Goal: Task Accomplishment & Management: Use online tool/utility

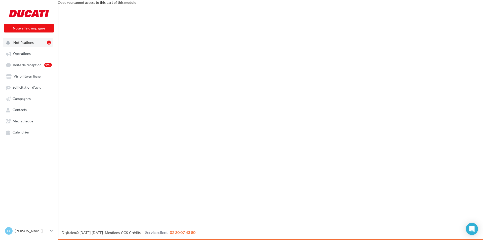
click at [26, 44] on span "Notifications" at bounding box center [23, 42] width 20 height 4
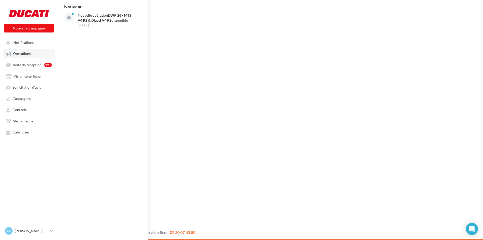
click at [25, 52] on span "Opérations" at bounding box center [22, 54] width 18 height 4
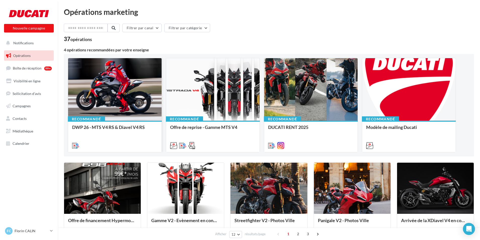
click at [118, 136] on div "DWP 26 - MTS V4 RS & Diavel V4 RS" at bounding box center [115, 135] width 86 height 23
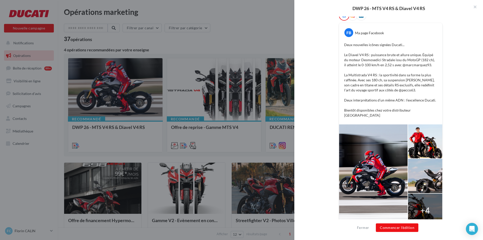
scroll to position [94, 0]
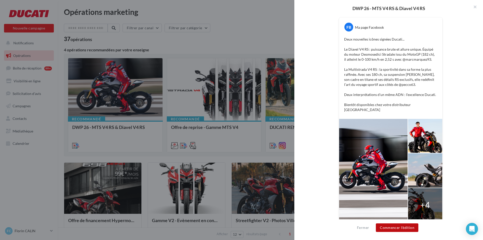
click at [407, 228] on button "Commencer l'édition" at bounding box center [397, 227] width 43 height 9
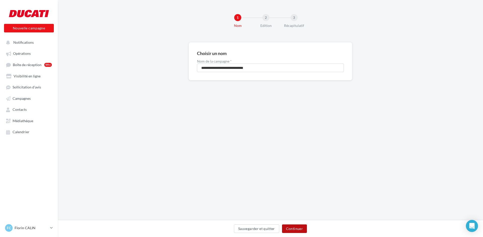
click at [301, 227] on button "Continuer" at bounding box center [294, 229] width 25 height 9
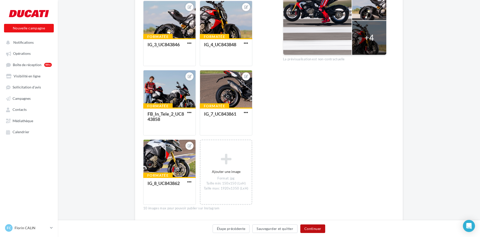
scroll to position [226, 0]
click at [313, 225] on button "Continuer" at bounding box center [313, 229] width 25 height 9
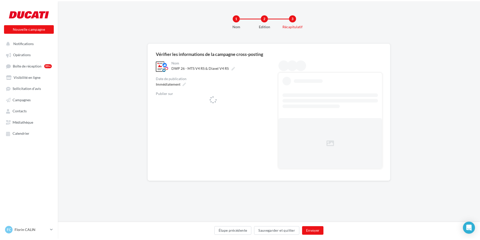
scroll to position [0, 0]
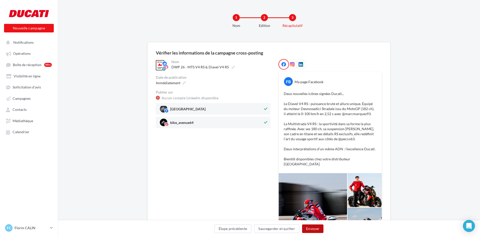
click at [315, 228] on button "Envoyer" at bounding box center [312, 229] width 21 height 9
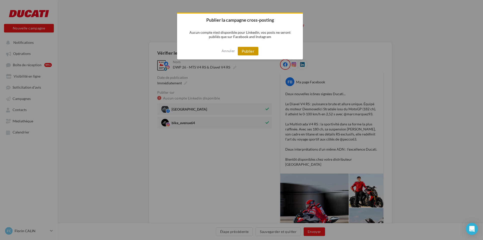
click at [248, 51] on button "Publier" at bounding box center [248, 51] width 21 height 9
